Goal: Task Accomplishment & Management: Complete application form

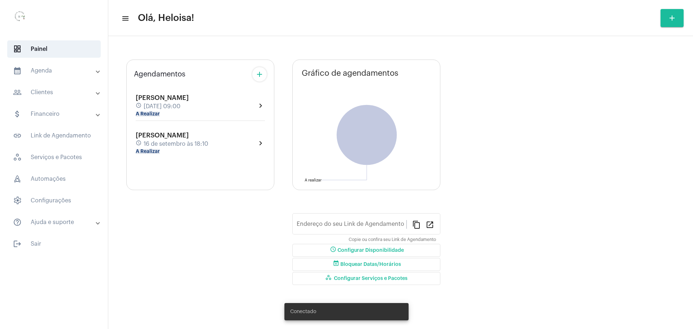
type input "[URL][DOMAIN_NAME]"
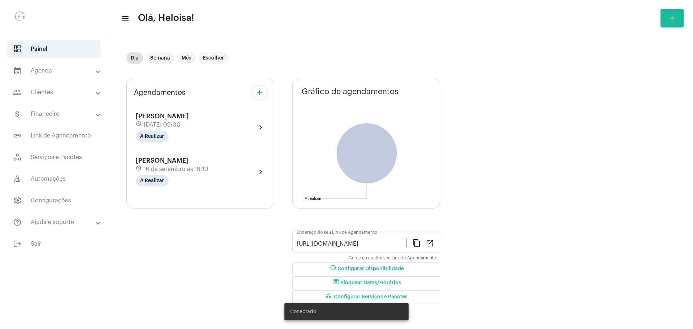
scroll to position [4, 0]
click at [160, 57] on mat-chip "Semana" at bounding box center [160, 58] width 29 height 12
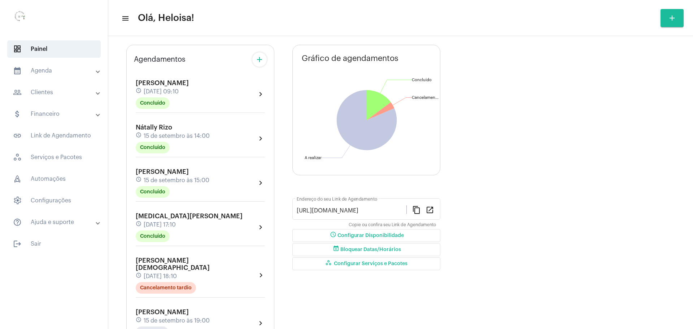
scroll to position [0, 0]
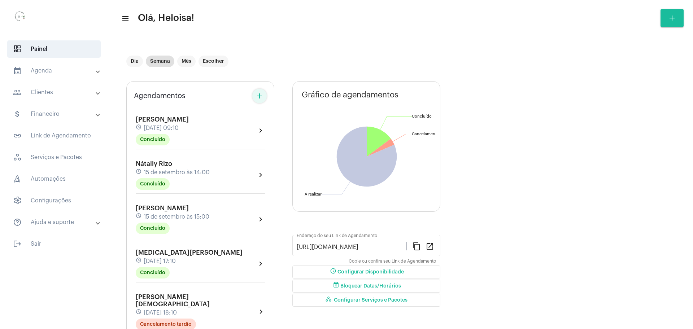
click at [258, 94] on mat-icon "add" at bounding box center [259, 96] width 9 height 9
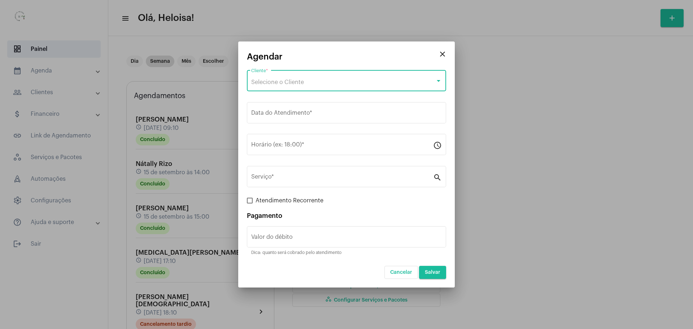
click at [290, 79] on span "Selecione o Cliente" at bounding box center [277, 82] width 53 height 6
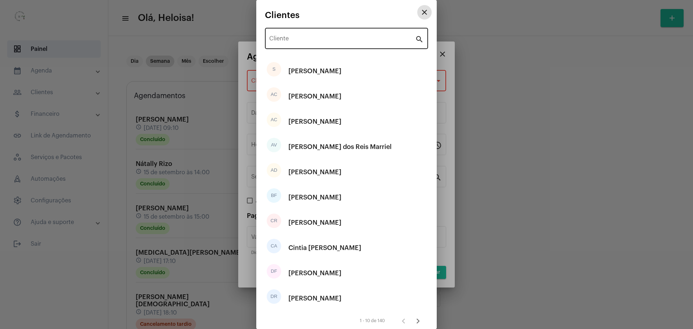
click at [293, 39] on input "Cliente" at bounding box center [342, 40] width 146 height 6
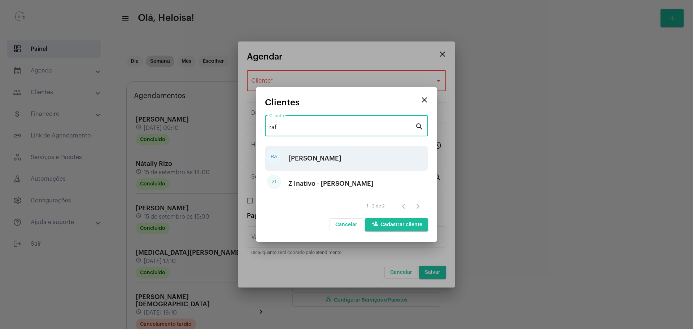
type input "raf"
click at [302, 160] on div "[PERSON_NAME]" at bounding box center [314, 159] width 53 height 22
type input "R$"
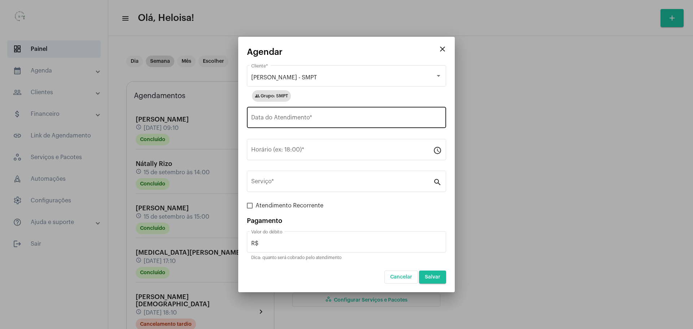
click at [292, 123] on div "Data do Atendimento *" at bounding box center [346, 116] width 191 height 23
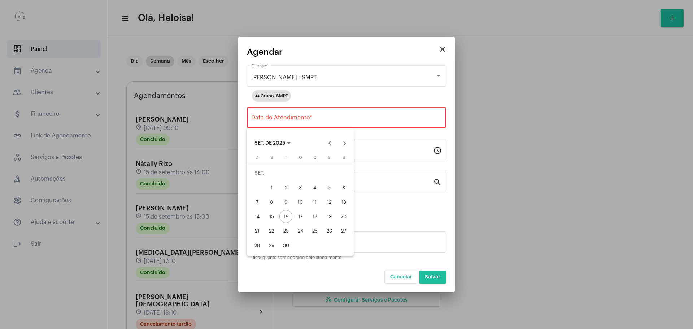
click at [328, 232] on div "26" at bounding box center [329, 230] width 13 height 13
type input "26/09/2025"
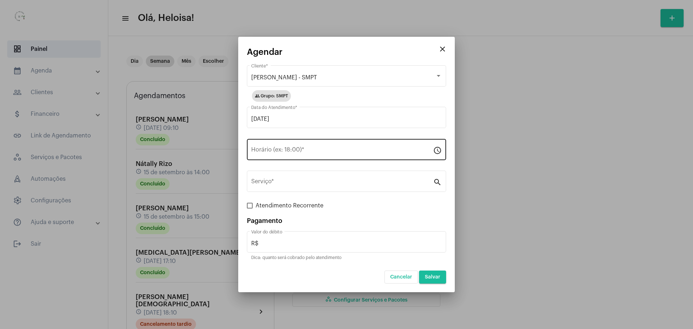
click at [289, 146] on div "Horário (ex: 18:00) *" at bounding box center [342, 148] width 182 height 23
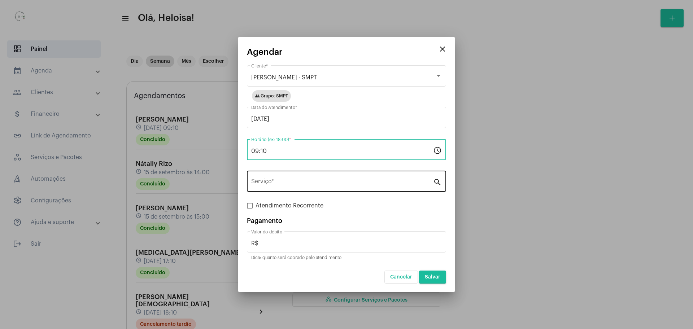
type input "09:10"
click at [293, 182] on input "Serviço *" at bounding box center [342, 183] width 182 height 6
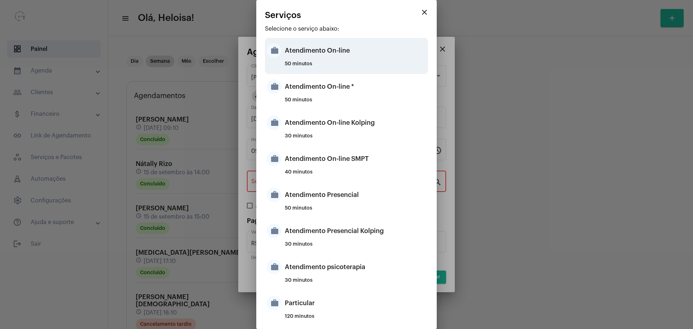
click at [315, 53] on div "Atendimento On-line" at bounding box center [355, 51] width 141 height 22
type input "Atendimento On-line"
type input "R$ 150"
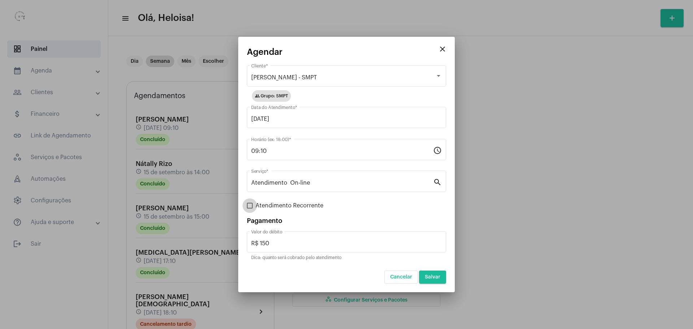
click at [248, 206] on span at bounding box center [250, 206] width 6 height 6
click at [249, 209] on input "Atendimento Recorrente" at bounding box center [249, 209] width 0 height 0
checkbox input "true"
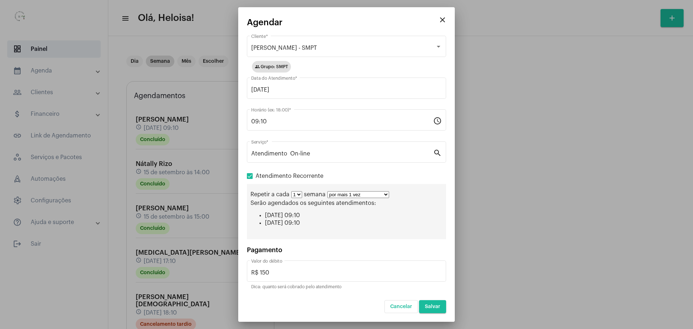
click at [354, 198] on div "Repetir a cada 1 2 3 4 5 6 7 8 semana por mais 1 vez por mais 2 vezes por mais …" at bounding box center [346, 211] width 199 height 55
click at [355, 197] on select "por mais 1 vez por mais 2 vezes por mais 3 vezes por mais 4 vezes por mais 5 ve…" at bounding box center [358, 194] width 62 height 7
select select "9: 10"
click at [327, 191] on select "por mais 1 vez por mais 2 vezes por mais 3 vezes por mais 4 vezes por mais 5 ve…" at bounding box center [358, 194] width 62 height 7
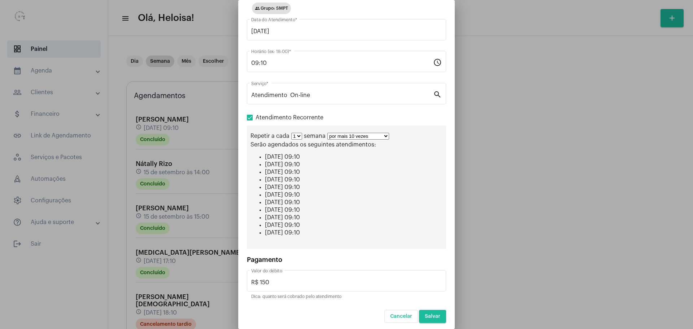
scroll to position [54, 0]
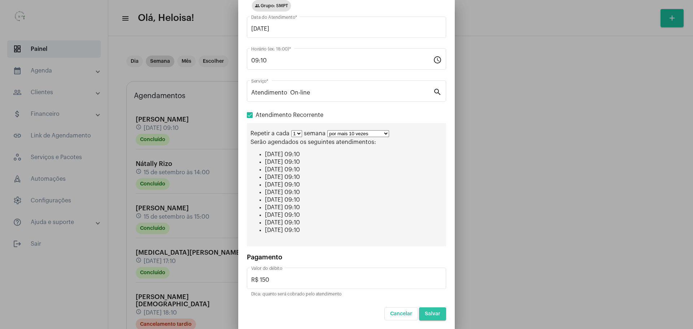
click at [427, 312] on span "Salvar" at bounding box center [433, 313] width 16 height 5
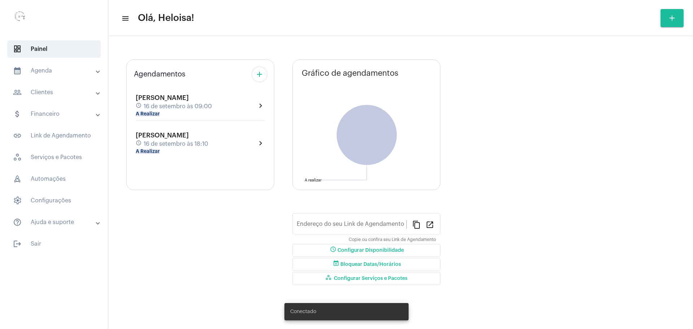
type input "[URL][DOMAIN_NAME][PERSON_NAME]"
